Goal: Information Seeking & Learning: Learn about a topic

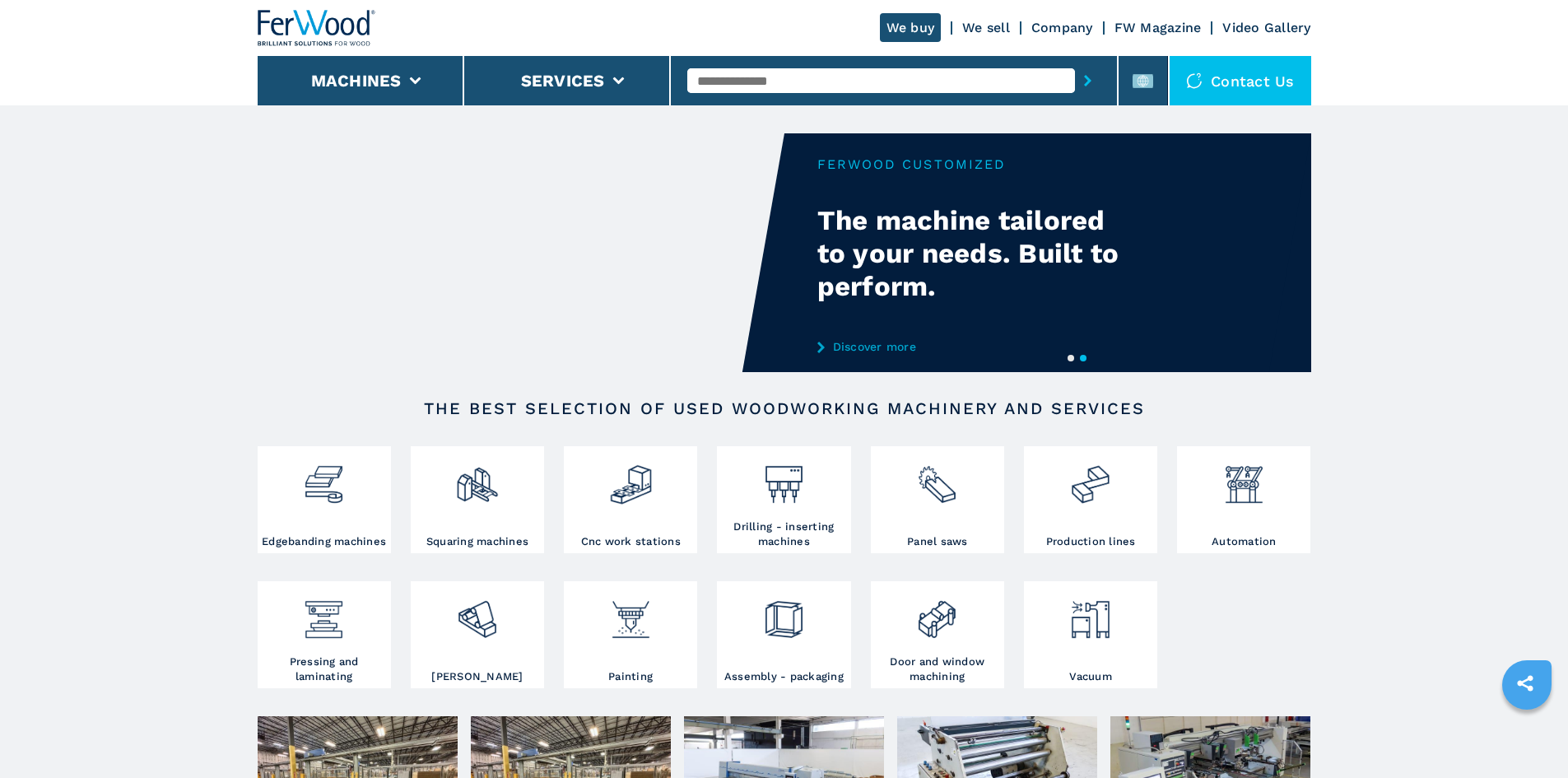
click at [770, 80] on input "text" at bounding box center [881, 80] width 388 height 25
paste input "******"
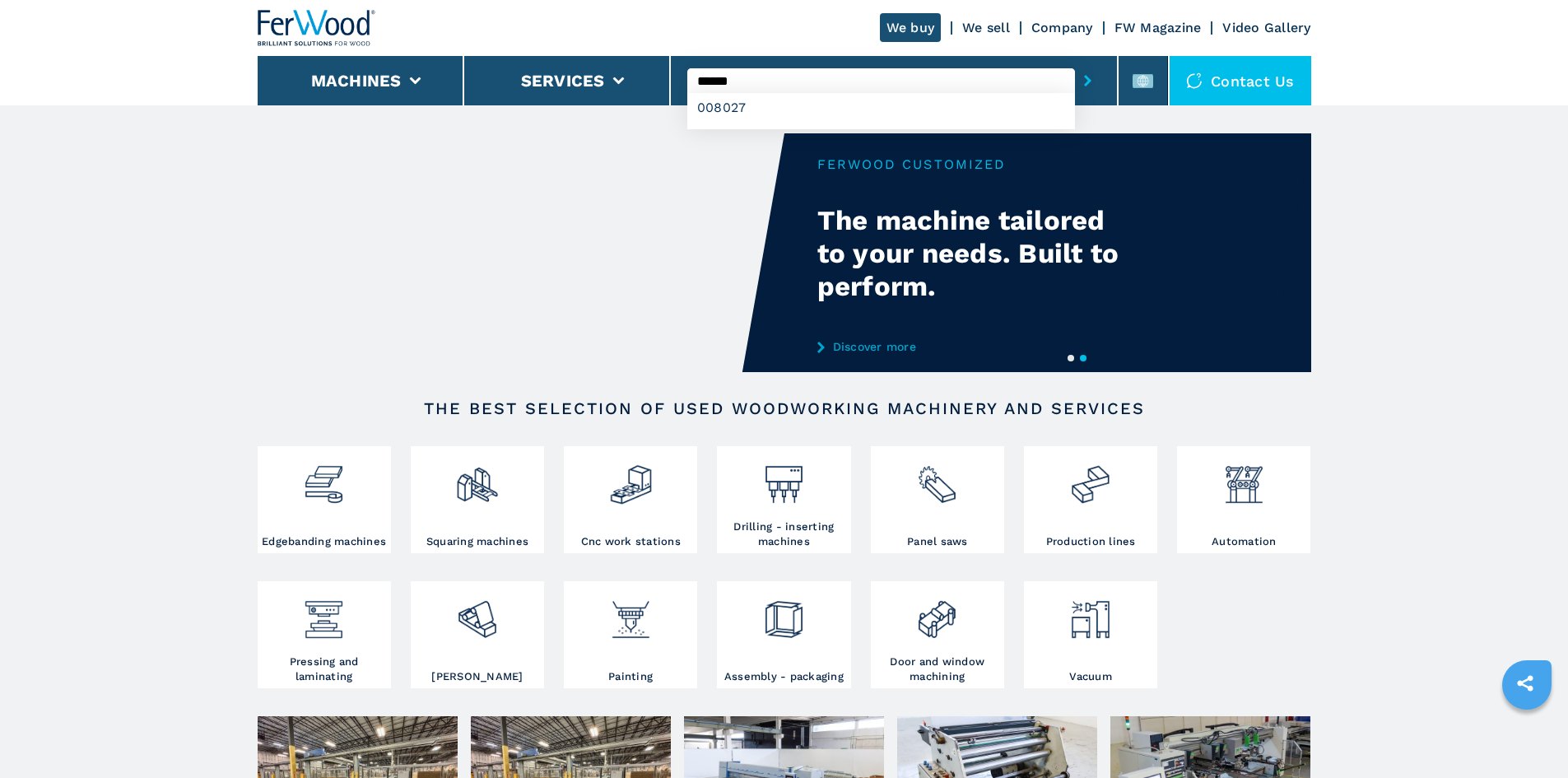
type input "******"
click at [1075, 84] on button "submit-button" at bounding box center [1088, 81] width 26 height 38
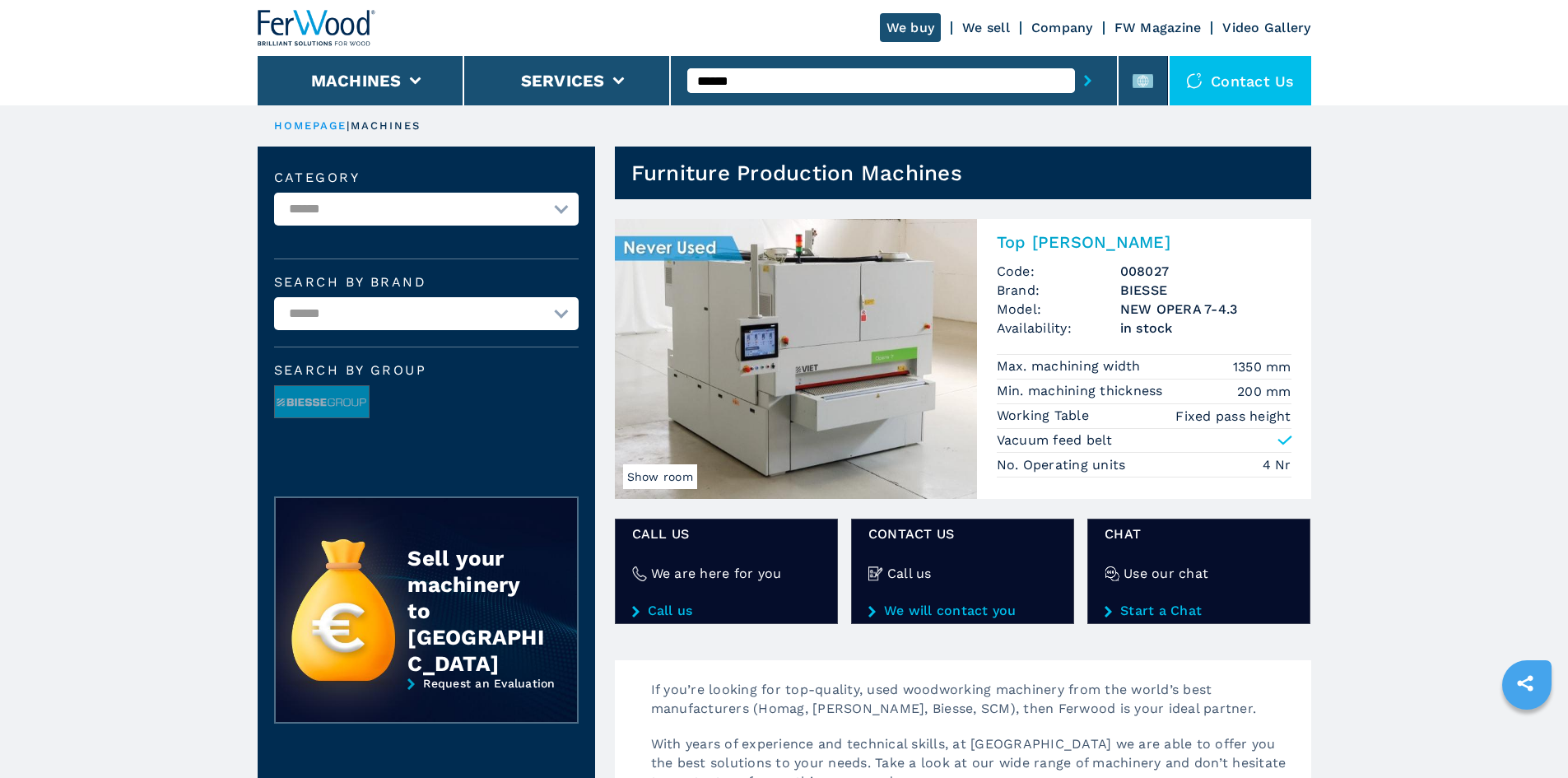
click at [1080, 240] on h2 "Top Sanders" at bounding box center [1144, 242] width 294 height 20
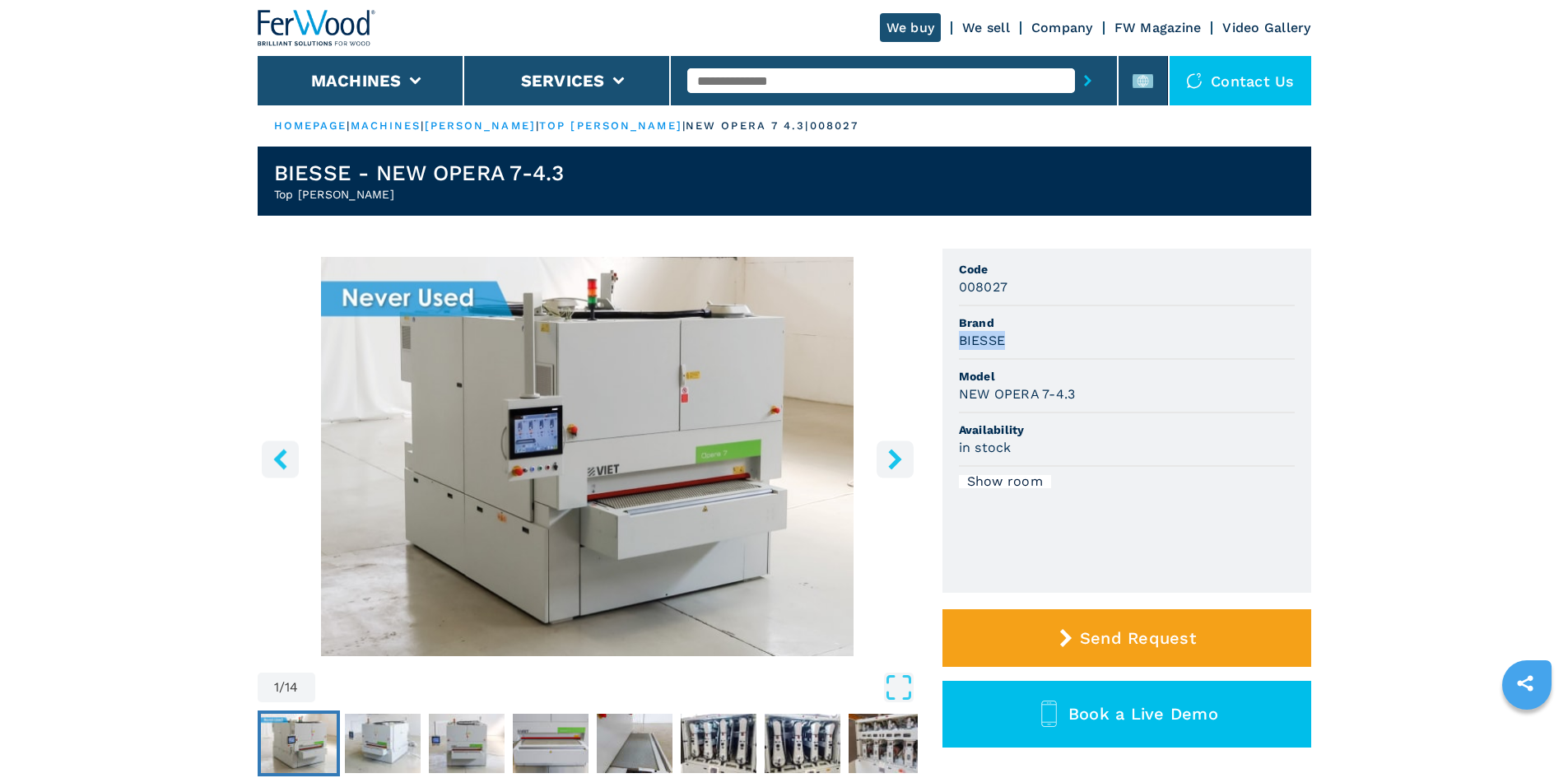
drag, startPoint x: 961, startPoint y: 341, endPoint x: 1012, endPoint y: 340, distance: 51.0
click at [1012, 340] on div "BIESSE" at bounding box center [1126, 340] width 336 height 19
copy h3 "BIESSE"
click at [1041, 359] on li "Brand BIESSE" at bounding box center [1126, 333] width 336 height 54
drag, startPoint x: 955, startPoint y: 385, endPoint x: 1120, endPoint y: 393, distance: 165.2
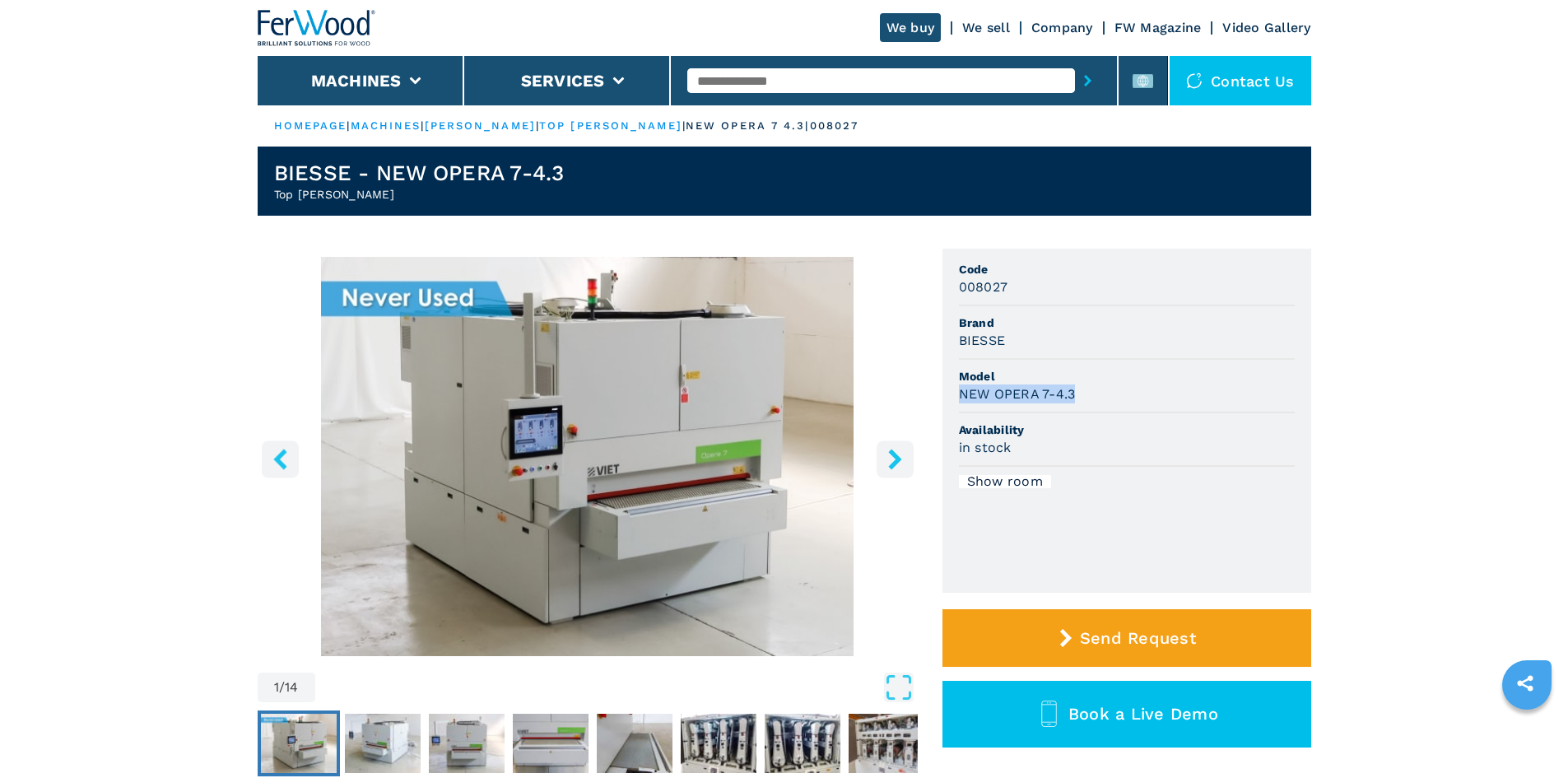
click at [1120, 393] on ul "Code 008027 Brand BIESSE Model NEW OPERA 7-4.3 Availability in stock Show room" at bounding box center [1126, 420] width 368 height 344
copy h3 "NEW OPERA 7-4.3"
click at [1170, 473] on li "Show room" at bounding box center [1126, 482] width 336 height 30
drag, startPoint x: 962, startPoint y: 291, endPoint x: 1009, endPoint y: 289, distance: 47.0
click at [1009, 289] on div "008027" at bounding box center [1126, 287] width 336 height 19
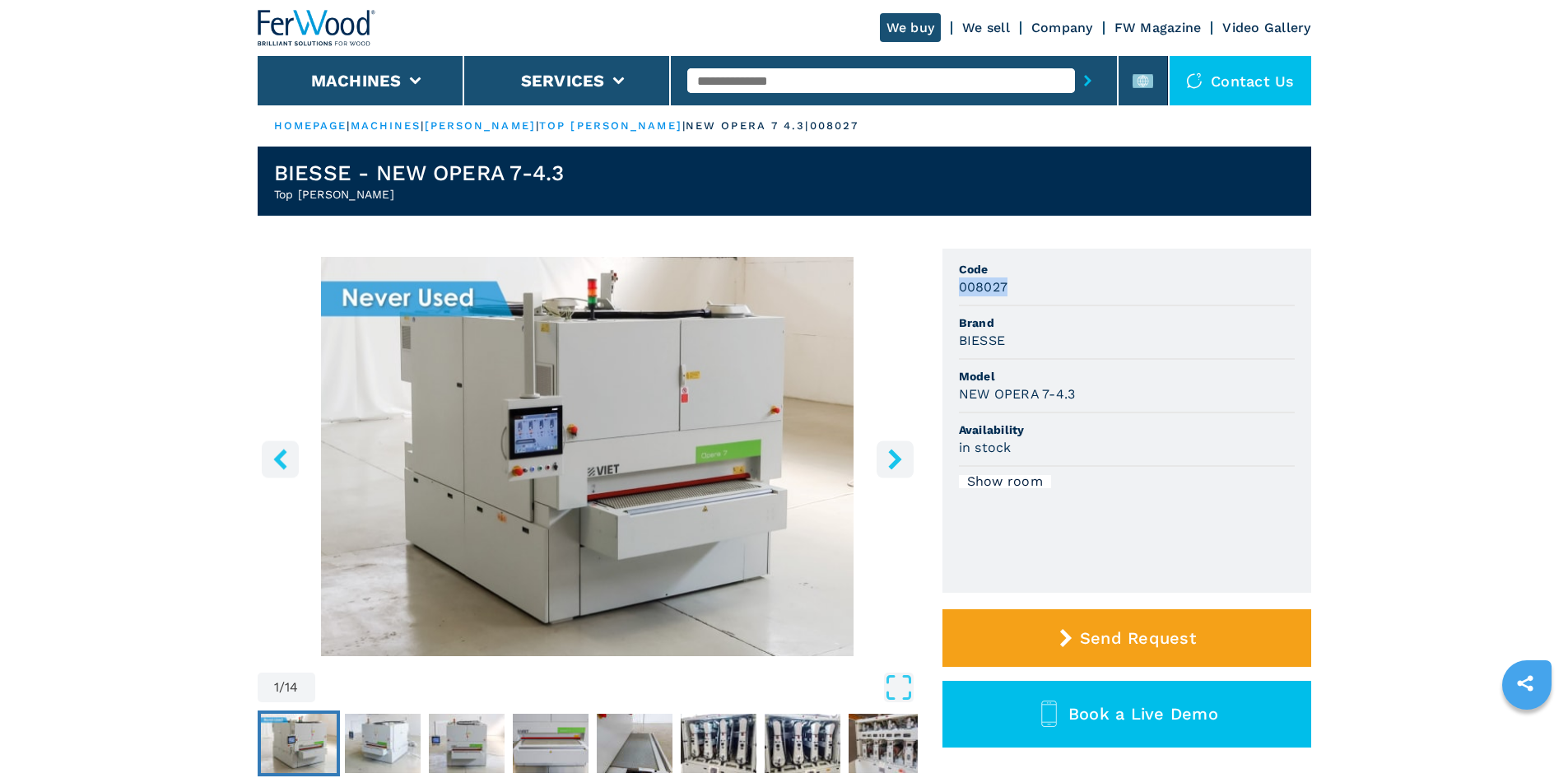
copy h3 "008027"
click at [1066, 311] on li "Brand BIESSE" at bounding box center [1126, 333] width 336 height 54
click at [747, 81] on input "text" at bounding box center [881, 80] width 388 height 25
paste input "******"
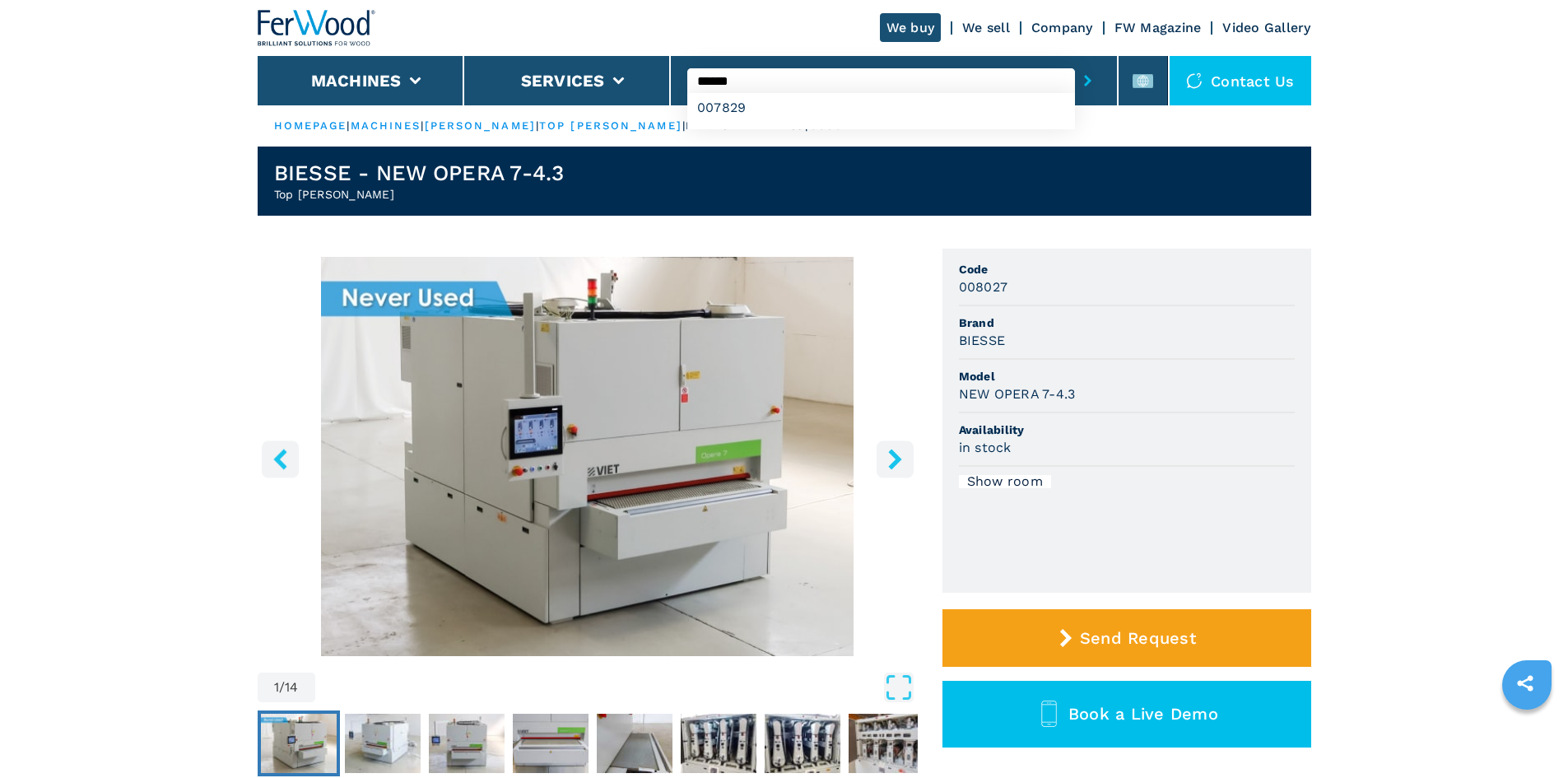
type input "******"
click at [1084, 83] on icon "submit-button" at bounding box center [1087, 81] width 8 height 12
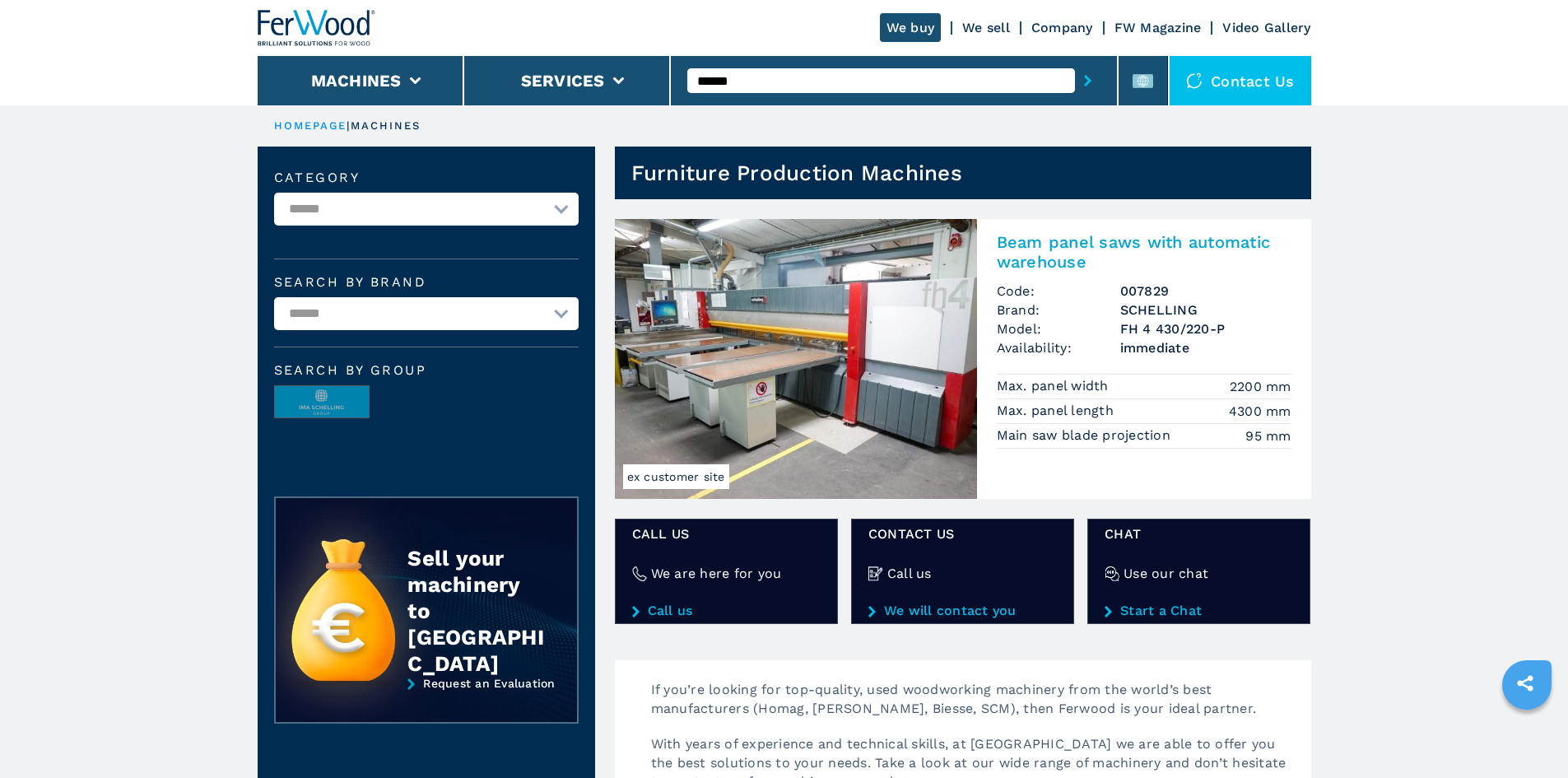
click at [1109, 246] on h2 "Beam panel saws with automatic warehouse" at bounding box center [1144, 252] width 294 height 39
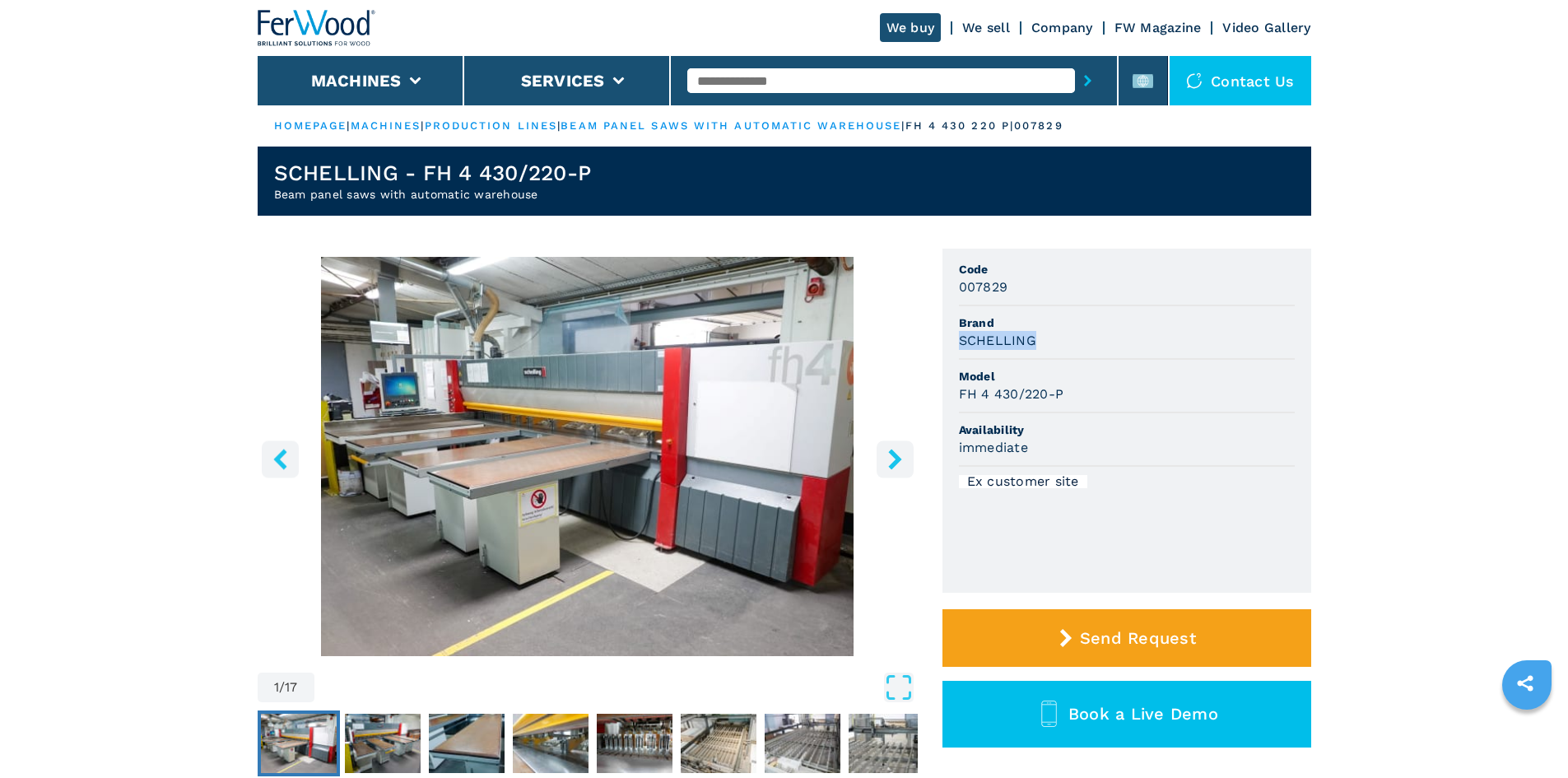
drag, startPoint x: 954, startPoint y: 340, endPoint x: 1055, endPoint y: 347, distance: 101.2
click at [1055, 347] on ul "Code 007829 Brand SCHELLING Model FH 4 430/220-P Availability immediate Ex cust…" at bounding box center [1126, 420] width 368 height 344
copy h3 "SCHELLING"
click at [1004, 389] on h3 "FH 4 430/220-P" at bounding box center [1012, 394] width 105 height 19
drag, startPoint x: 956, startPoint y: 392, endPoint x: 1070, endPoint y: 392, distance: 114.0
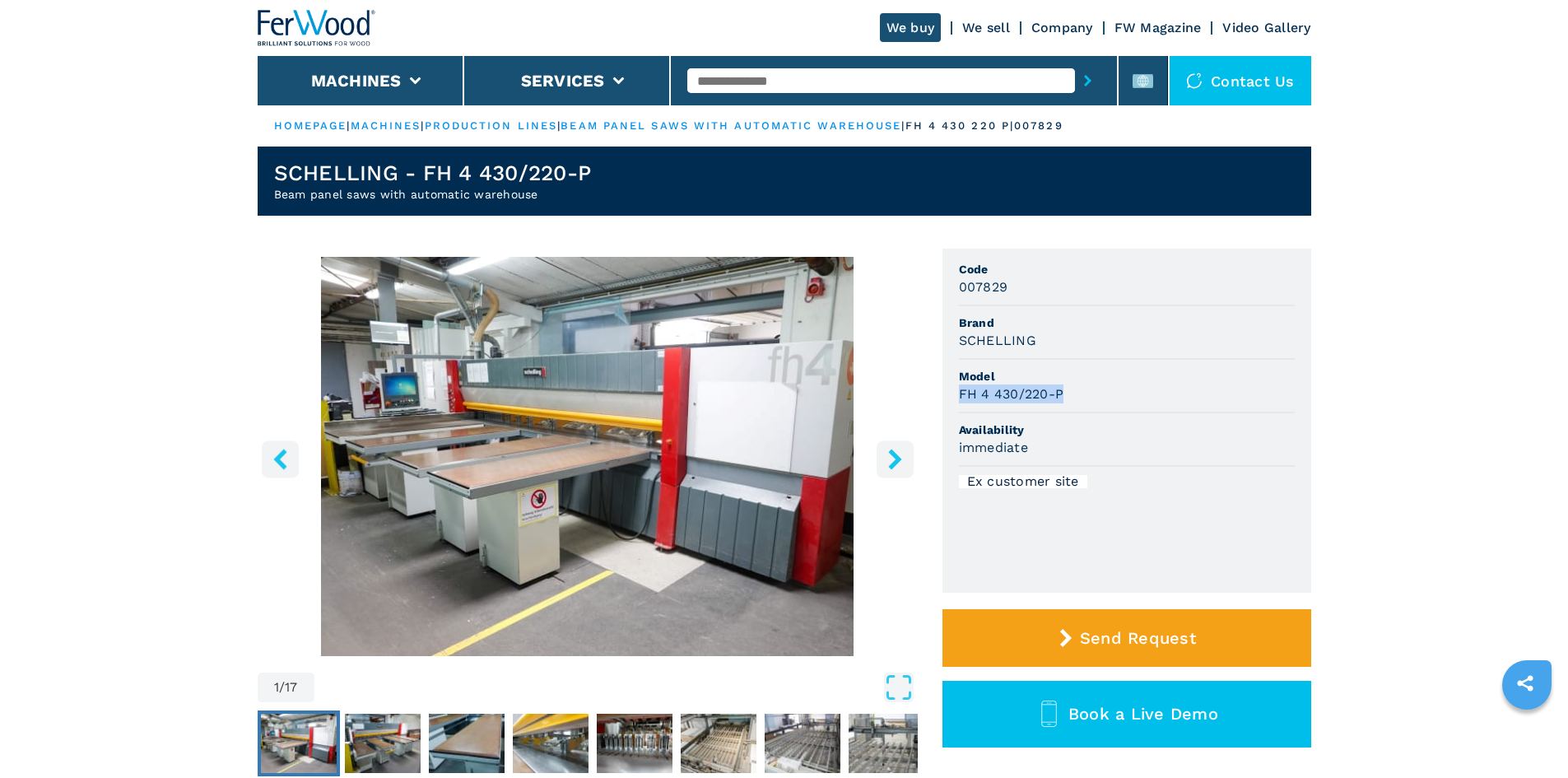
click at [1070, 392] on ul "Code 007829 Brand SCHELLING Model FH 4 430/220-P Availability immediate Ex cust…" at bounding box center [1126, 420] width 368 height 344
copy h3 "FH 4 430/220-P"
click at [1117, 387] on div "FH 4 430/220-P" at bounding box center [1126, 394] width 336 height 19
drag, startPoint x: 958, startPoint y: 288, endPoint x: 1038, endPoint y: 283, distance: 80.2
click at [1038, 283] on div "007829" at bounding box center [1126, 287] width 336 height 19
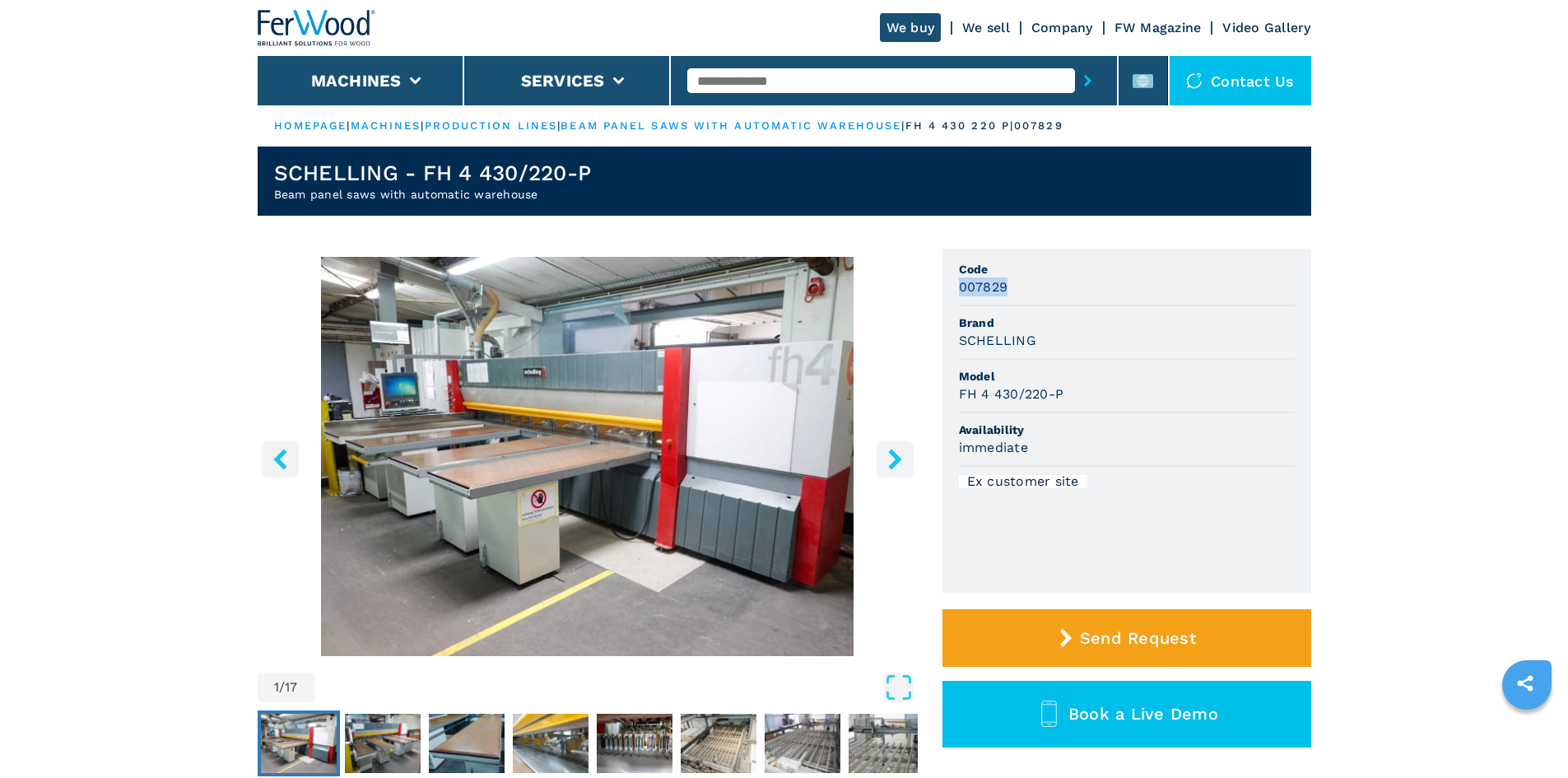
copy h3 "007829"
click at [1201, 323] on span "Brand" at bounding box center [1126, 323] width 336 height 16
drag, startPoint x: 1145, startPoint y: 71, endPoint x: 1150, endPoint y: 83, distance: 13.0
click at [1147, 72] on icon at bounding box center [1143, 81] width 20 height 20
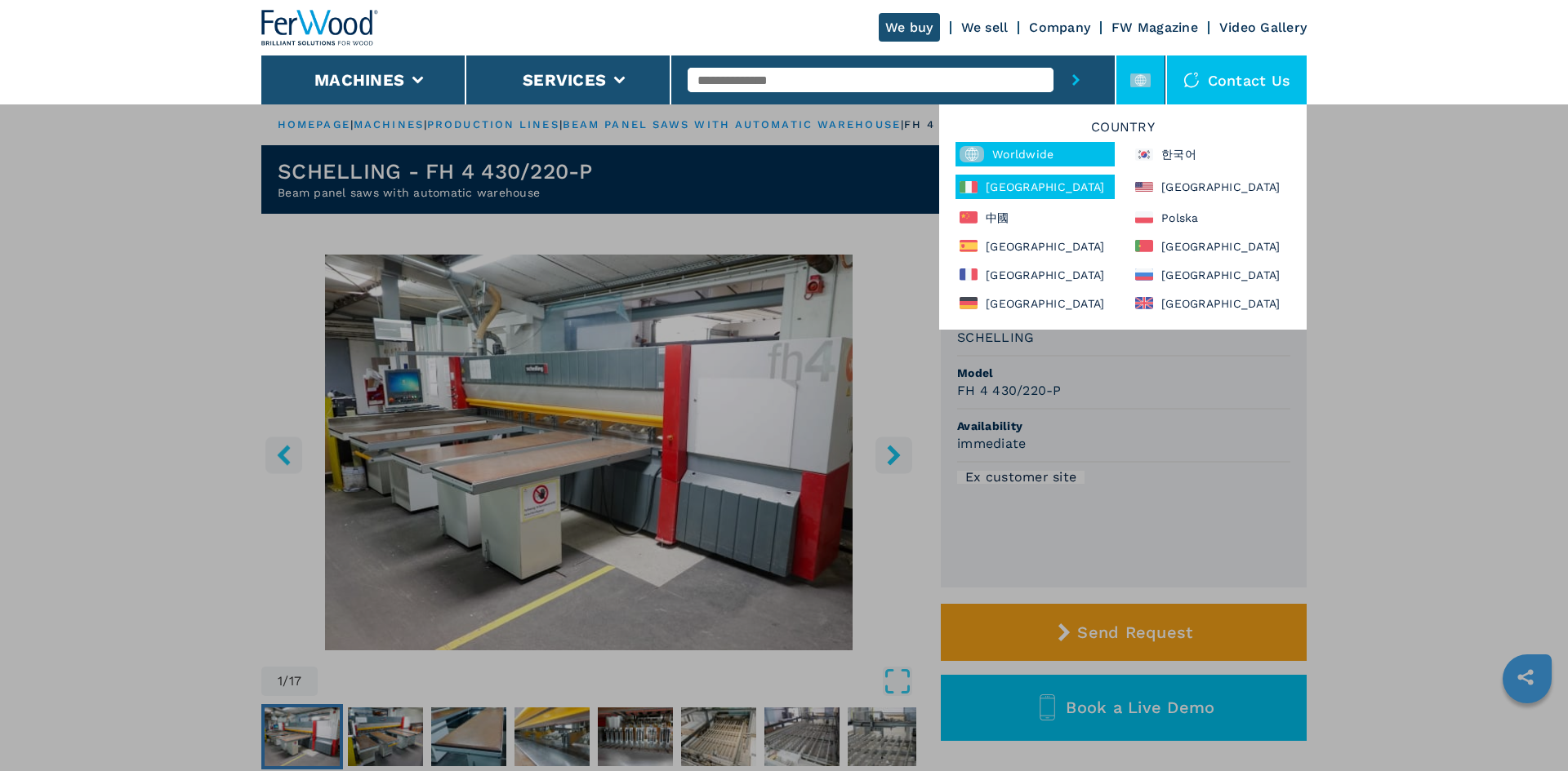
click at [1021, 183] on div "Italia" at bounding box center [1035, 186] width 160 height 24
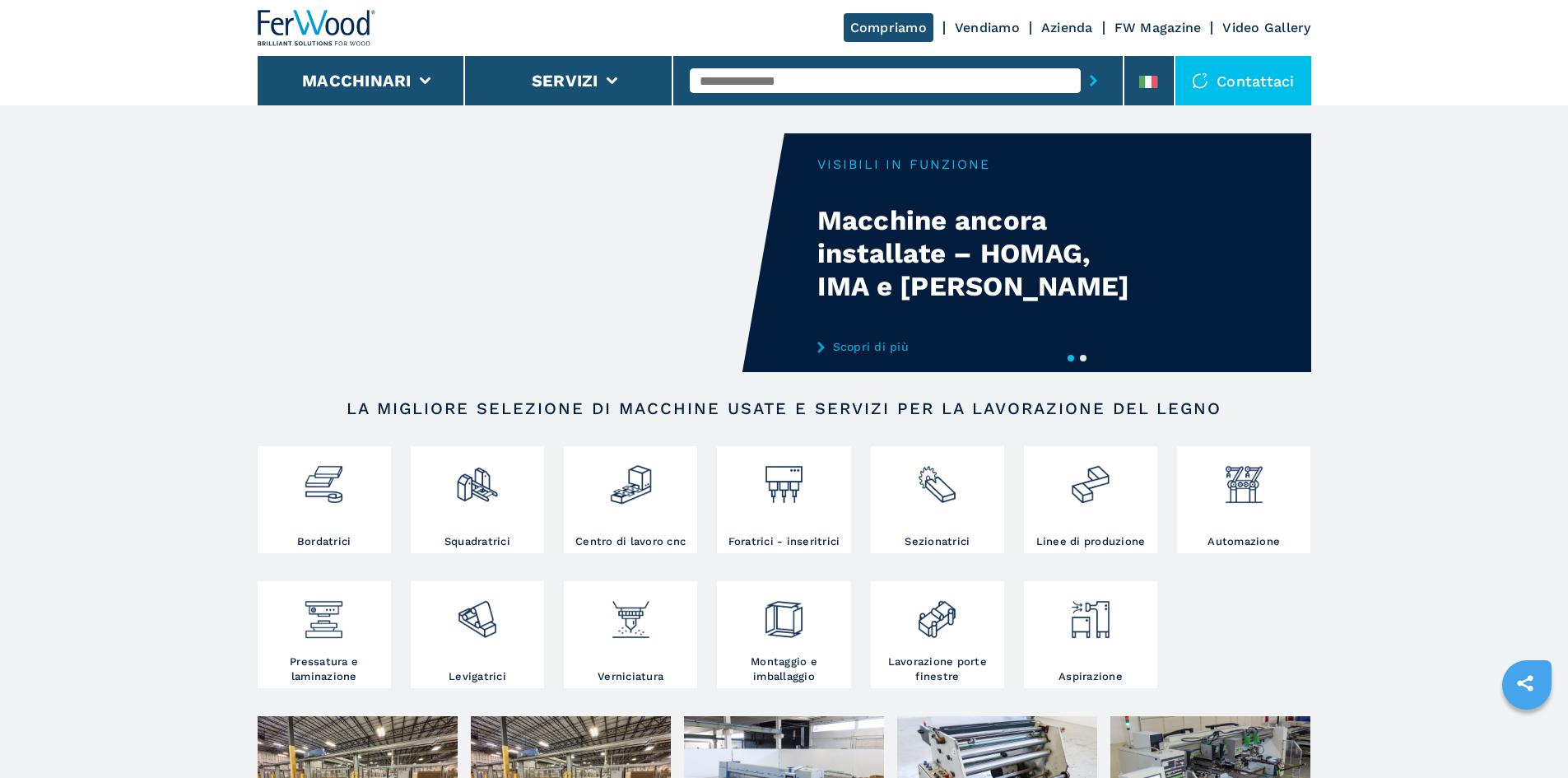
click at [816, 79] on input "text" at bounding box center [886, 80] width 391 height 25
paste input "******"
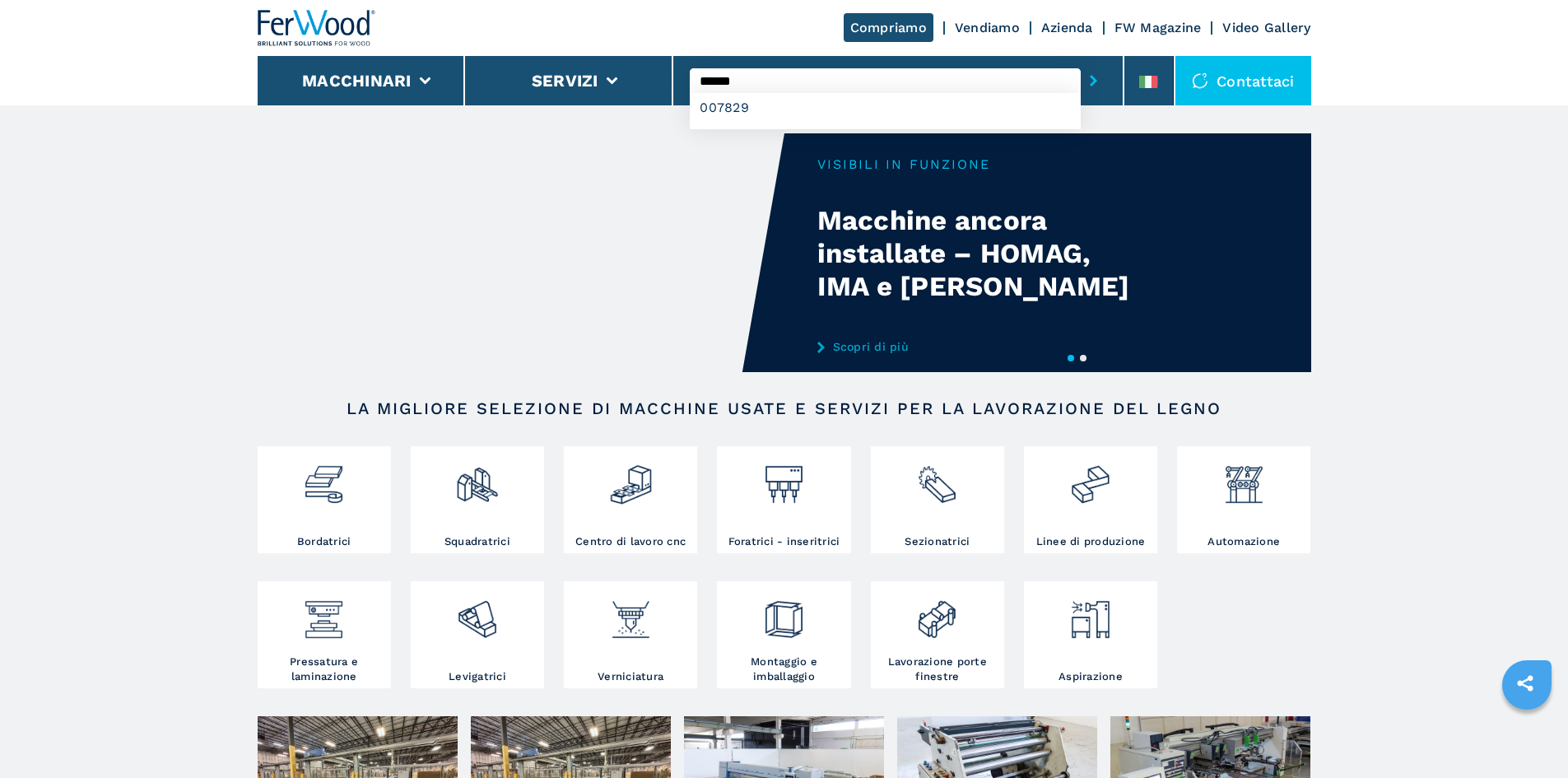
type input "******"
click at [1090, 77] on icon "submit-button" at bounding box center [1093, 81] width 8 height 12
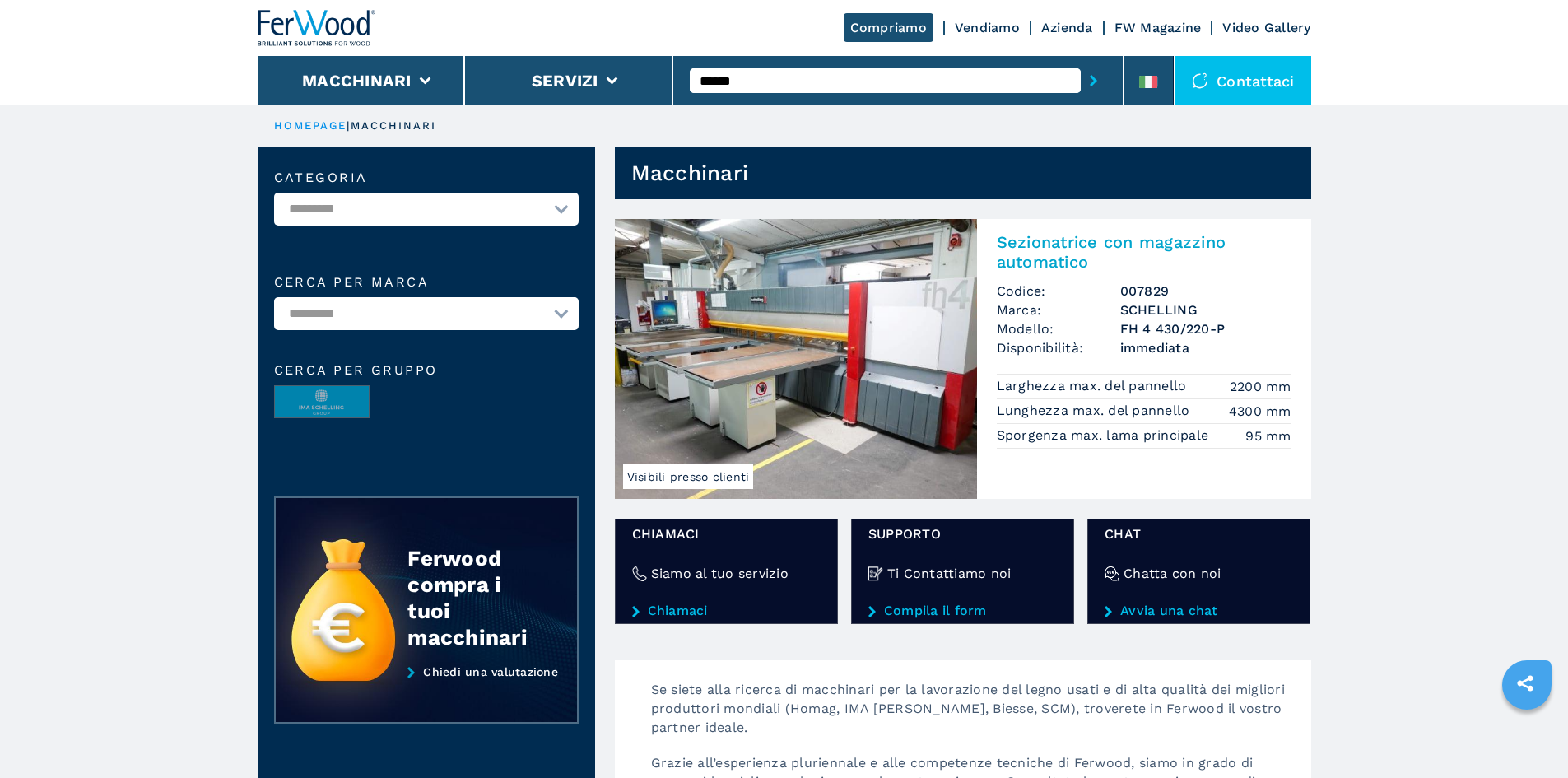
click at [1121, 243] on h2 "Sezionatrice con magazzino automatico" at bounding box center [1144, 252] width 294 height 39
